Goal: Information Seeking & Learning: Get advice/opinions

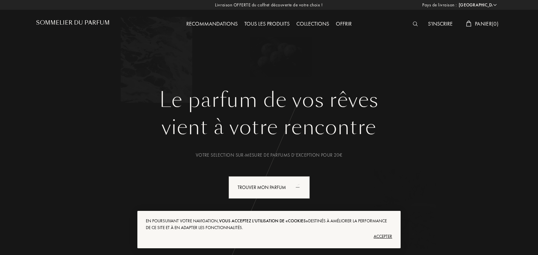
select select "FR"
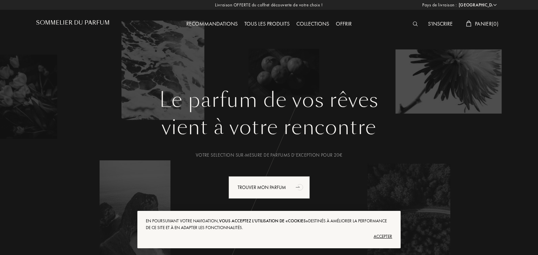
click at [388, 236] on div "Accepter" at bounding box center [269, 236] width 246 height 11
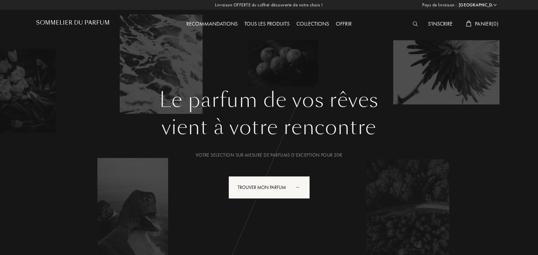
click at [405, 166] on div "Le parfum de vos rêves vient à votre rencontre Votre selection sur-mesure de pa…" at bounding box center [268, 170] width 465 height 165
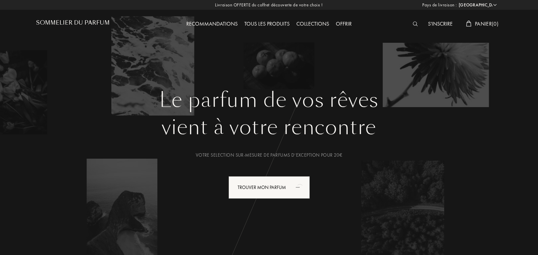
click at [181, 189] on div "Le parfum de vos rêves vient à votre rencontre Votre selection sur-mesure de pa…" at bounding box center [268, 170] width 465 height 165
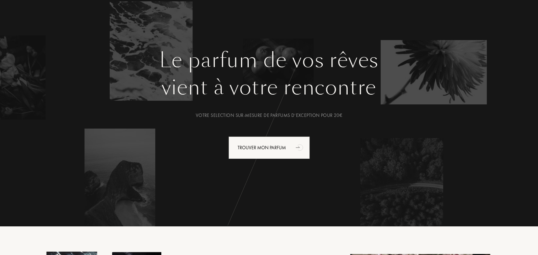
scroll to position [38, 0]
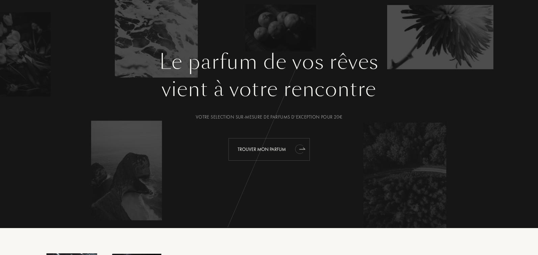
click at [268, 146] on div "Trouver mon parfum" at bounding box center [268, 149] width 81 height 23
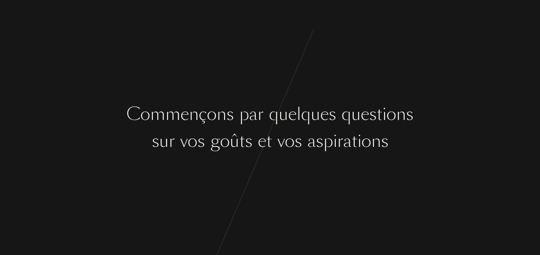
click at [256, 162] on div "C [PERSON_NAME] ç o n s p a r q u e l q u e s q u e s t i o n s s u r v o s g o…" at bounding box center [270, 127] width 540 height 255
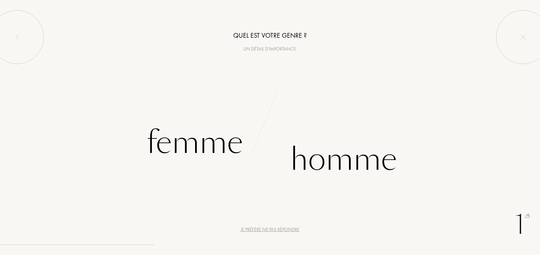
click at [256, 162] on div "Femme" at bounding box center [135, 143] width 270 height 46
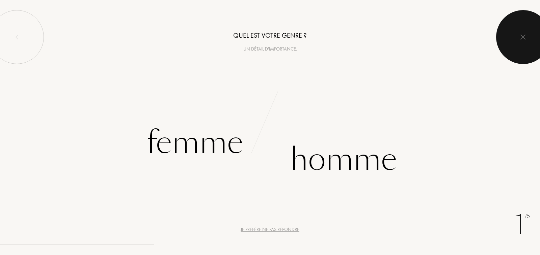
click at [521, 38] on img at bounding box center [522, 36] width 5 height 5
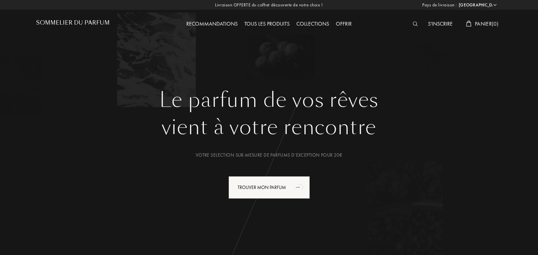
select select "FR"
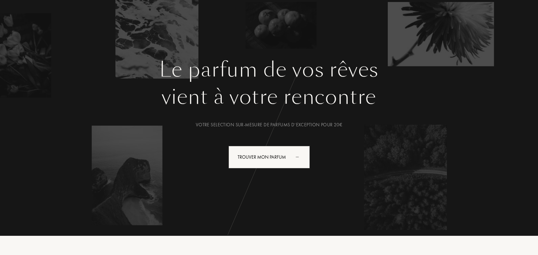
click at [279, 49] on div "Le parfum de vos rêves vient à votre rencontre Votre selection sur-mesure de pa…" at bounding box center [269, 96] width 486 height 253
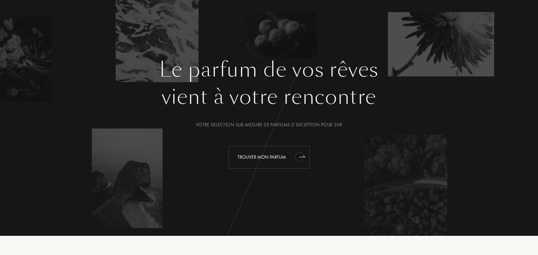
click at [279, 154] on div "Trouver mon parfum" at bounding box center [268, 157] width 81 height 23
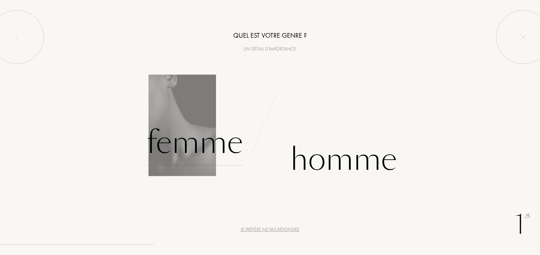
click at [217, 145] on div "Femme" at bounding box center [194, 143] width 96 height 46
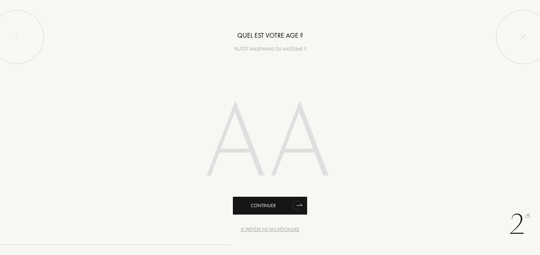
click at [260, 205] on div "Continuer" at bounding box center [270, 206] width 74 height 18
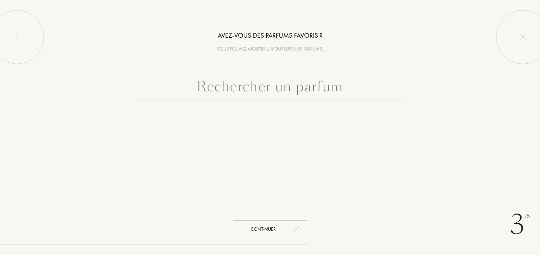
paste input "312 SAINT-HONORÉ BDK Parfums"
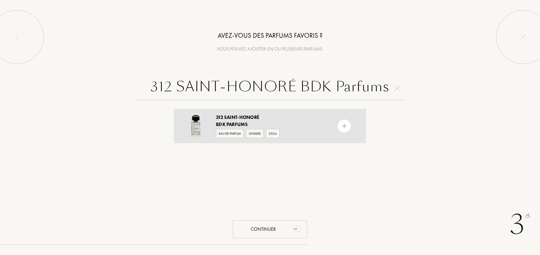
type input "312 SAINT-HONORÉ BDK Parfums"
click at [225, 117] on span "Saint-Honoré" at bounding box center [241, 117] width 35 height 6
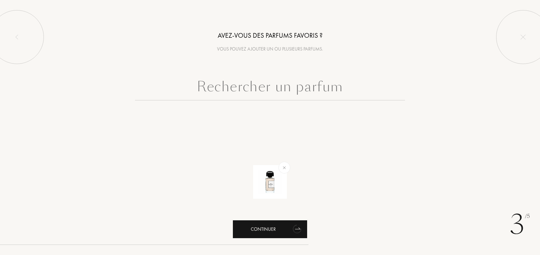
click at [254, 227] on div "Continuer" at bounding box center [270, 230] width 74 height 18
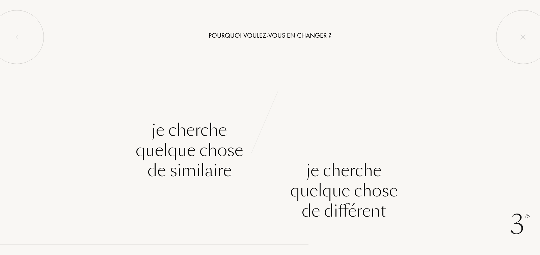
click at [254, 234] on div "3 /5 Pourquoi voulez-vous en changer ? Je cherche quelque chose de similaire Je…" at bounding box center [270, 127] width 540 height 255
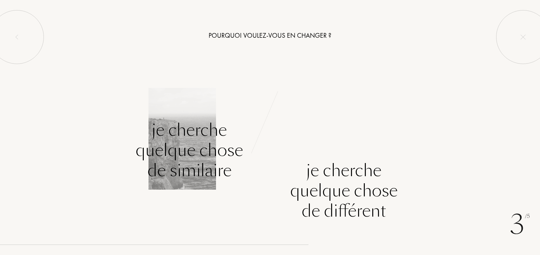
click at [268, 207] on div "Je cherche quelque chose de similaire" at bounding box center [135, 170] width 270 height 101
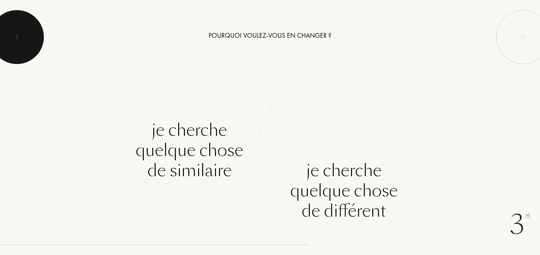
click at [21, 37] on div at bounding box center [17, 37] width 54 height 54
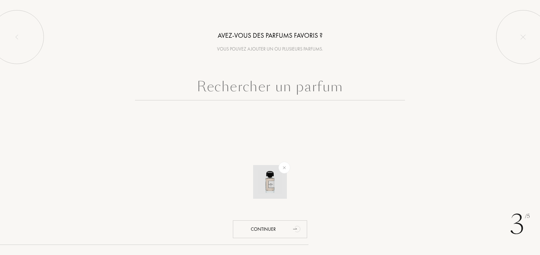
click at [270, 183] on img at bounding box center [270, 182] width 24 height 24
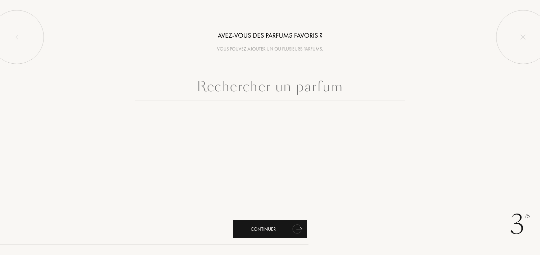
click at [267, 230] on div "Continuer" at bounding box center [270, 230] width 74 height 18
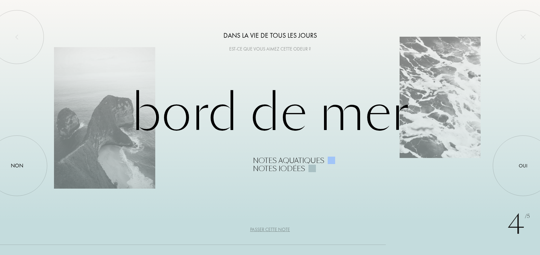
click at [269, 229] on div "Passer cette note" at bounding box center [270, 229] width 40 height 7
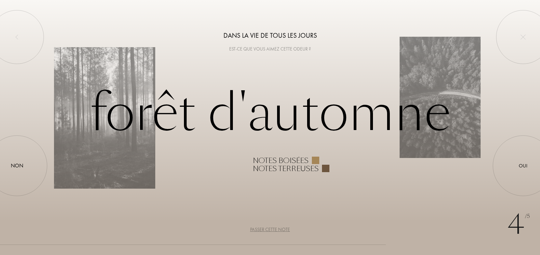
click at [269, 229] on div "Passer cette note" at bounding box center [270, 229] width 40 height 7
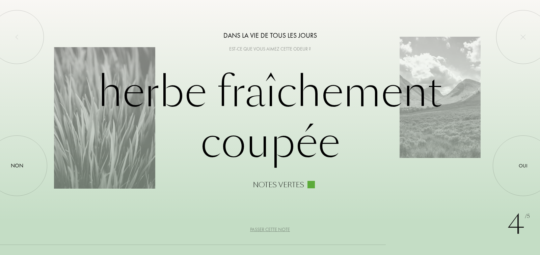
click at [269, 229] on div "Passer cette note" at bounding box center [270, 229] width 40 height 7
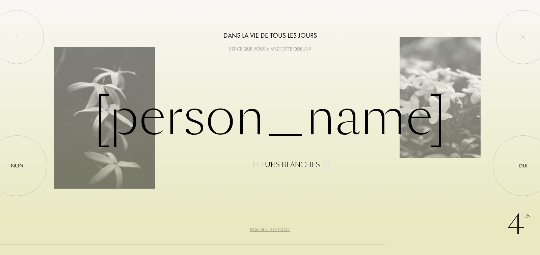
click at [269, 229] on div "Passer cette note" at bounding box center [270, 229] width 40 height 7
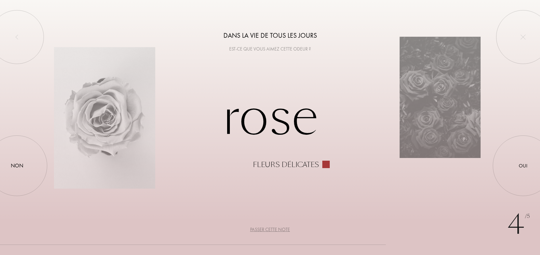
click at [269, 229] on div "Passer cette note" at bounding box center [270, 229] width 40 height 7
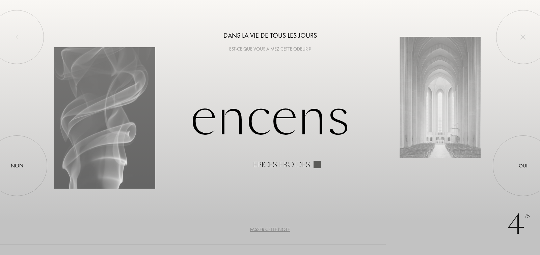
click at [269, 229] on div "Passer cette note" at bounding box center [270, 229] width 40 height 7
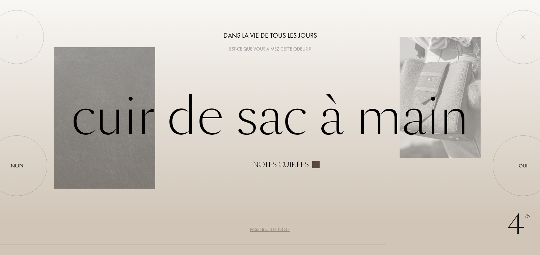
click at [269, 229] on div "Passer cette note" at bounding box center [270, 229] width 40 height 7
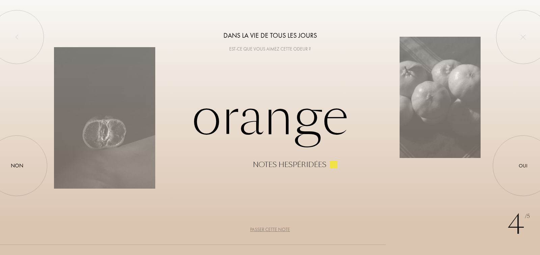
click at [269, 229] on div "Passer cette note" at bounding box center [270, 229] width 40 height 7
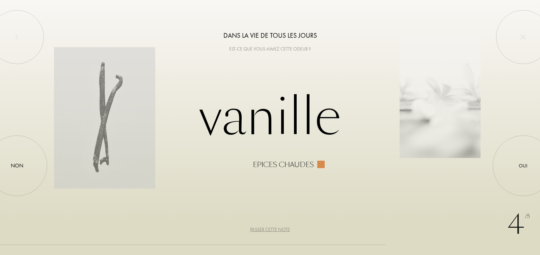
click at [269, 229] on div "Passer cette note" at bounding box center [270, 229] width 40 height 7
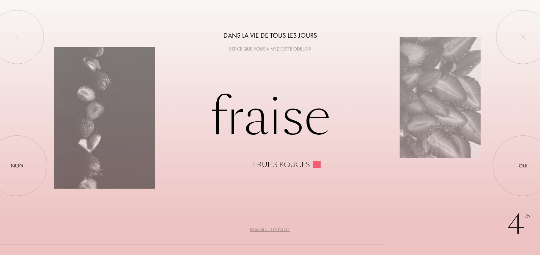
click at [269, 229] on div "Passer cette note" at bounding box center [270, 229] width 40 height 7
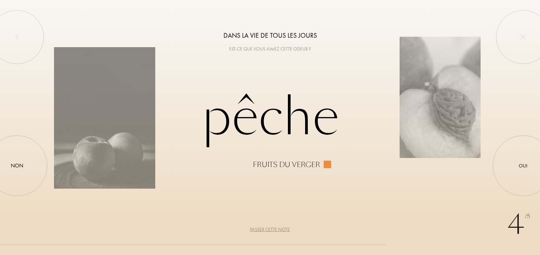
click at [269, 229] on div "Passer cette note" at bounding box center [270, 229] width 40 height 7
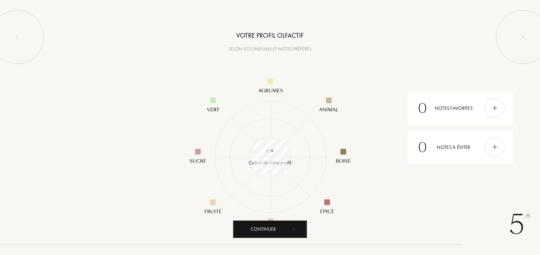
click at [269, 229] on div "Continuer" at bounding box center [270, 230] width 74 height 18
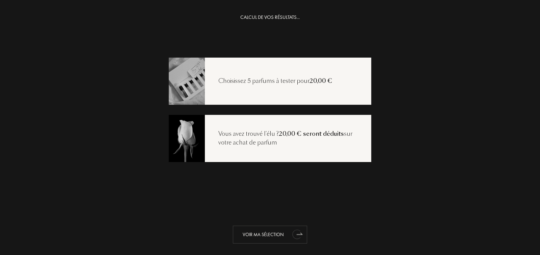
click at [268, 235] on div "Voir ma sélection" at bounding box center [270, 235] width 74 height 18
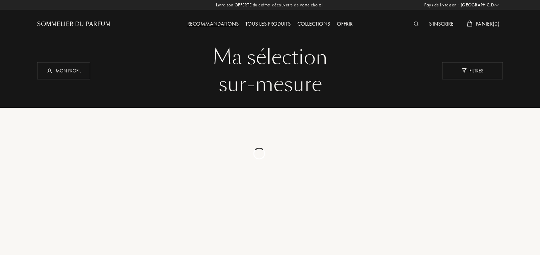
select select "FR"
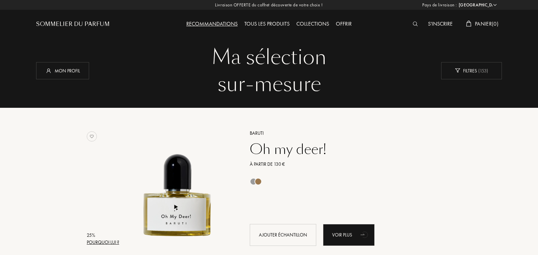
click at [415, 24] on img at bounding box center [414, 24] width 5 height 5
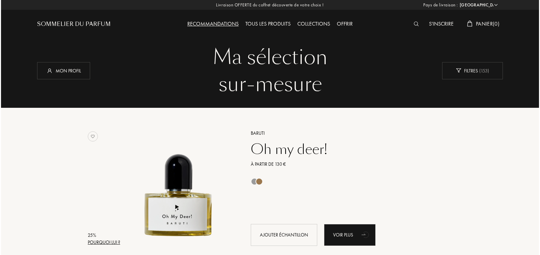
scroll to position [0, 0]
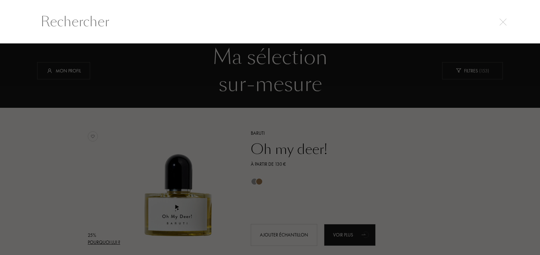
paste input "312 SAINT-HONORÉ BDK Parfums"
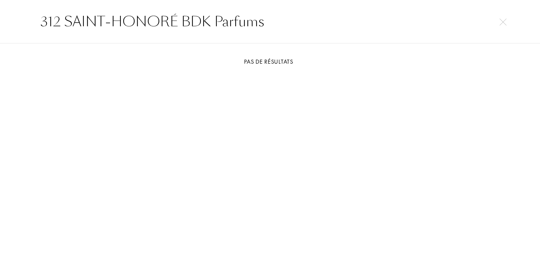
type input "312 SAINT-HONORÉ BDK Parfums"
click at [264, 62] on div "Pas de résultats" at bounding box center [270, 61] width 472 height 9
drag, startPoint x: 265, startPoint y: 23, endPoint x: 0, endPoint y: 32, distance: 264.9
click at [0, 32] on div "312 SAINT-HONORÉ BDK Parfums" at bounding box center [270, 22] width 540 height 44
drag, startPoint x: 124, startPoint y: 20, endPoint x: 68, endPoint y: 76, distance: 78.9
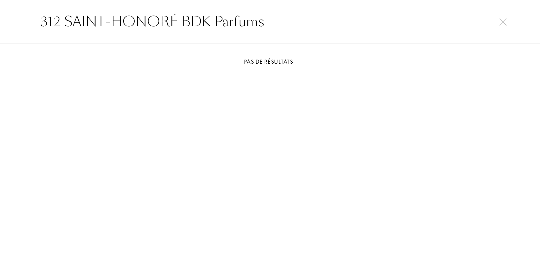
click at [68, 76] on div at bounding box center [270, 91] width 472 height 51
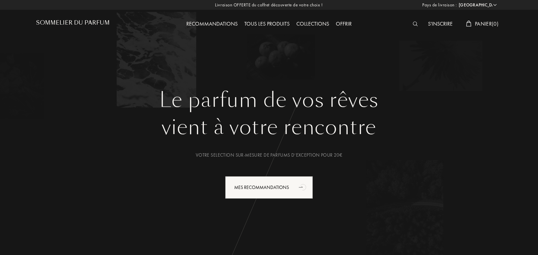
select select "FR"
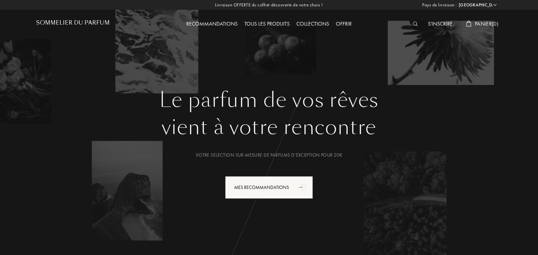
click at [273, 23] on div "Tous les produits" at bounding box center [267, 24] width 52 height 9
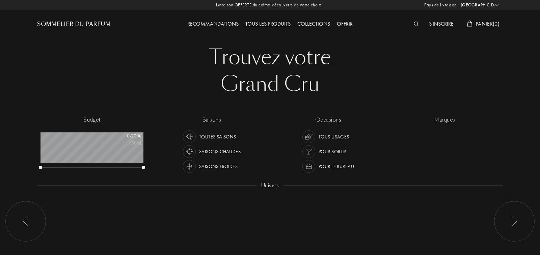
select select "FR"
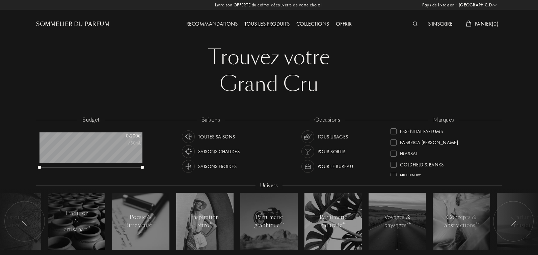
scroll to position [83, 0]
click at [496, 158] on div "marques Akro Art Meets Art Atelier Materi Baruti Binet-Papillon Cépages Parfums…" at bounding box center [443, 146] width 116 height 61
click at [495, 159] on div "Goldfield & Banks" at bounding box center [443, 160] width 106 height 11
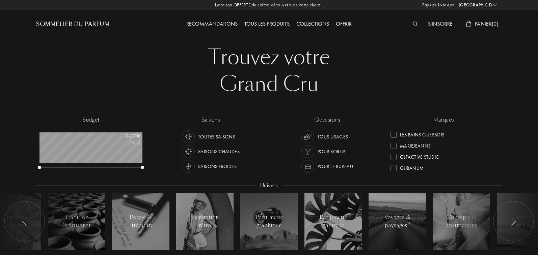
click at [496, 175] on div "marques Goldfield & Banks Akro Art Meets Art Atelier Materi Baruti Binet-Papill…" at bounding box center [443, 146] width 116 height 61
click at [496, 144] on div "marques Goldfield & Banks Akro Art Meets Art Atelier Materi Baruti Binet-Papill…" at bounding box center [443, 146] width 116 height 61
click at [412, 23] on img at bounding box center [414, 24] width 5 height 5
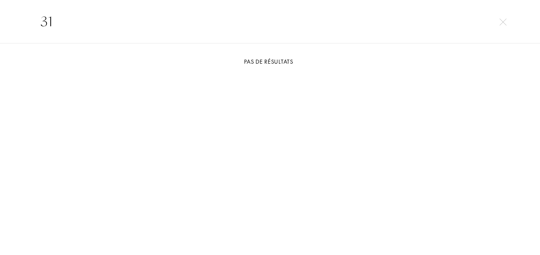
type input "3"
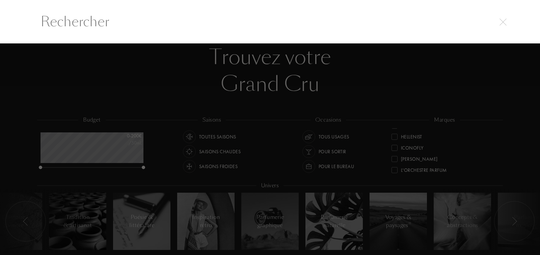
click at [504, 24] on img at bounding box center [502, 22] width 7 height 7
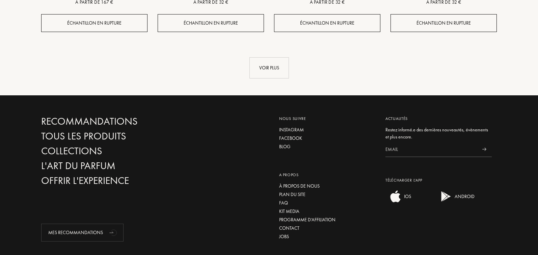
scroll to position [804, 0]
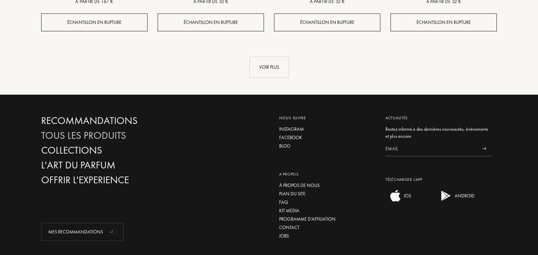
click at [93, 135] on div "Tous les produits" at bounding box center [113, 136] width 145 height 12
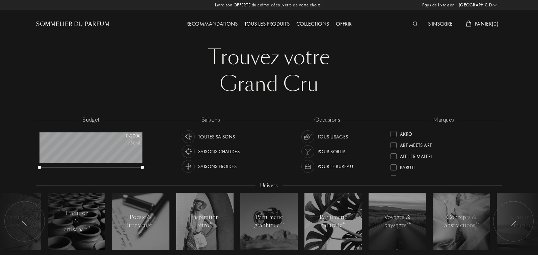
select select "FR"
click at [412, 24] on img at bounding box center [414, 24] width 5 height 5
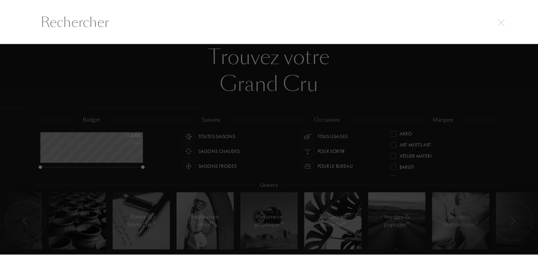
scroll to position [0, 0]
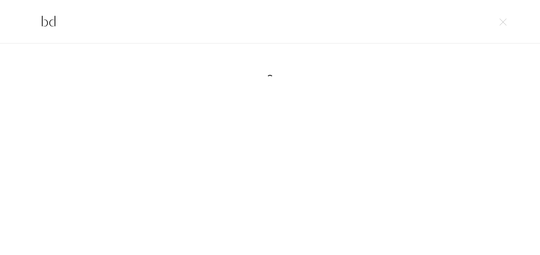
type input "b"
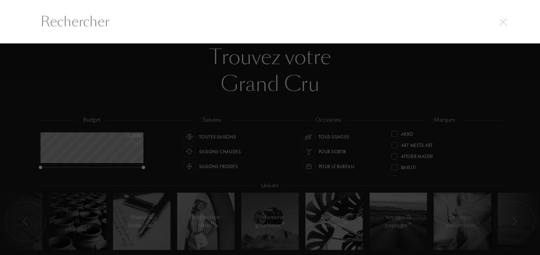
click at [504, 20] on img at bounding box center [502, 22] width 7 height 7
